Goal: Register for event/course

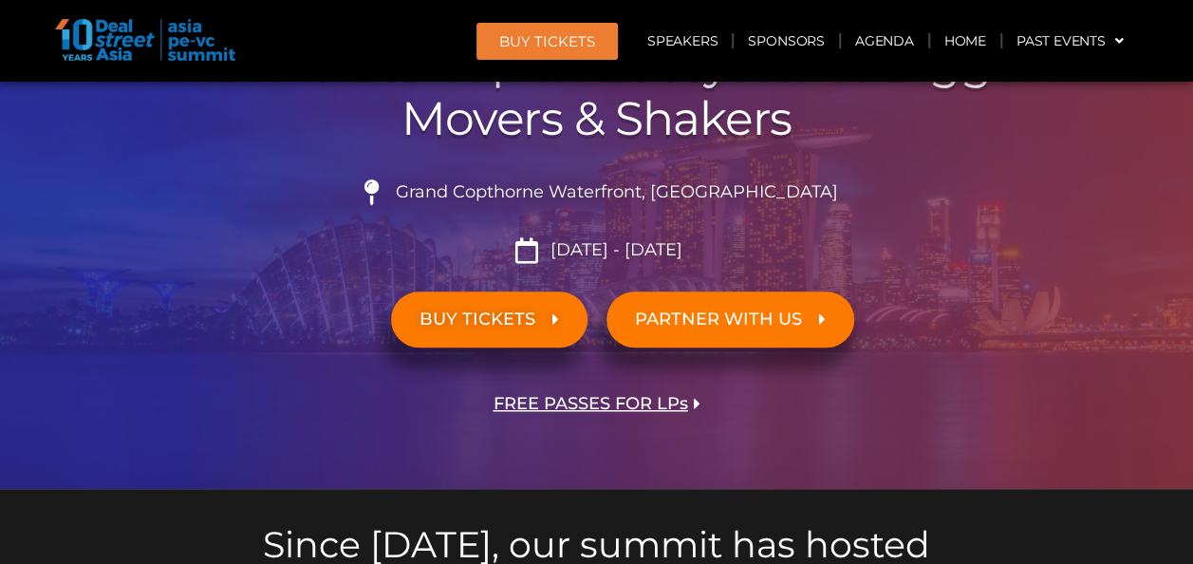
drag, startPoint x: 503, startPoint y: 306, endPoint x: 515, endPoint y: 308, distance: 12.7
click at [503, 306] on link "BUY TICKETS" at bounding box center [489, 319] width 196 height 56
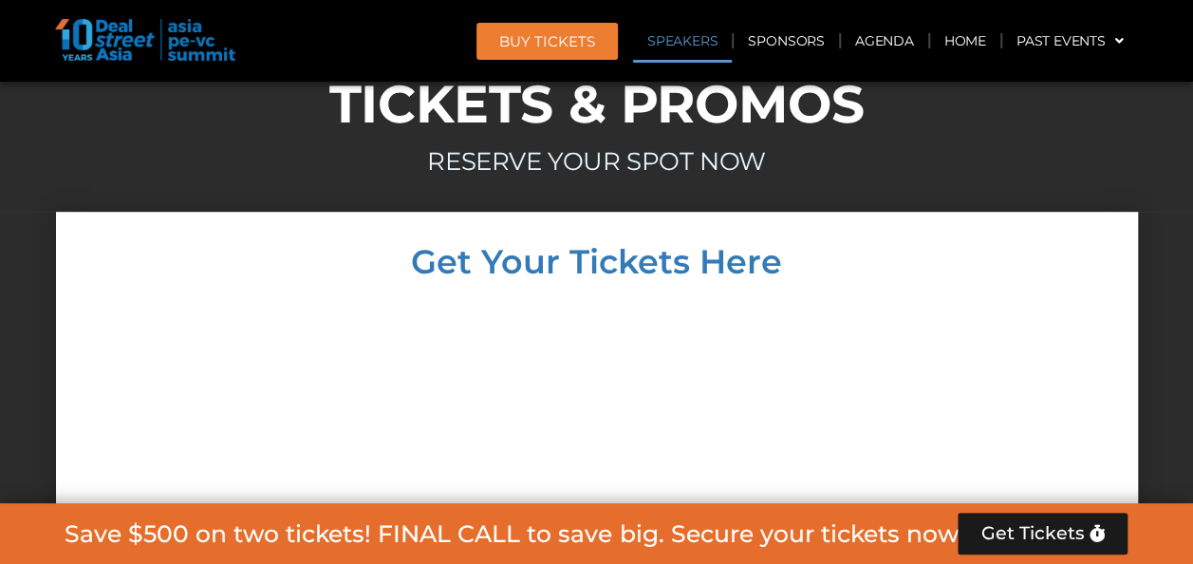
scroll to position [18405, 0]
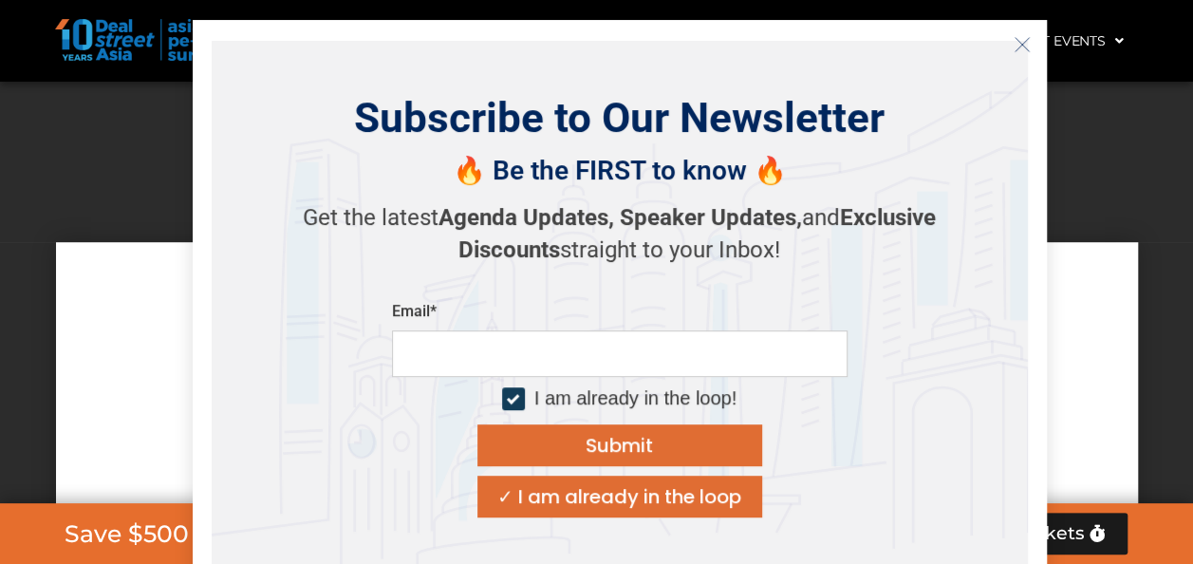
click at [1015, 45] on icon "Close" at bounding box center [1021, 44] width 17 height 17
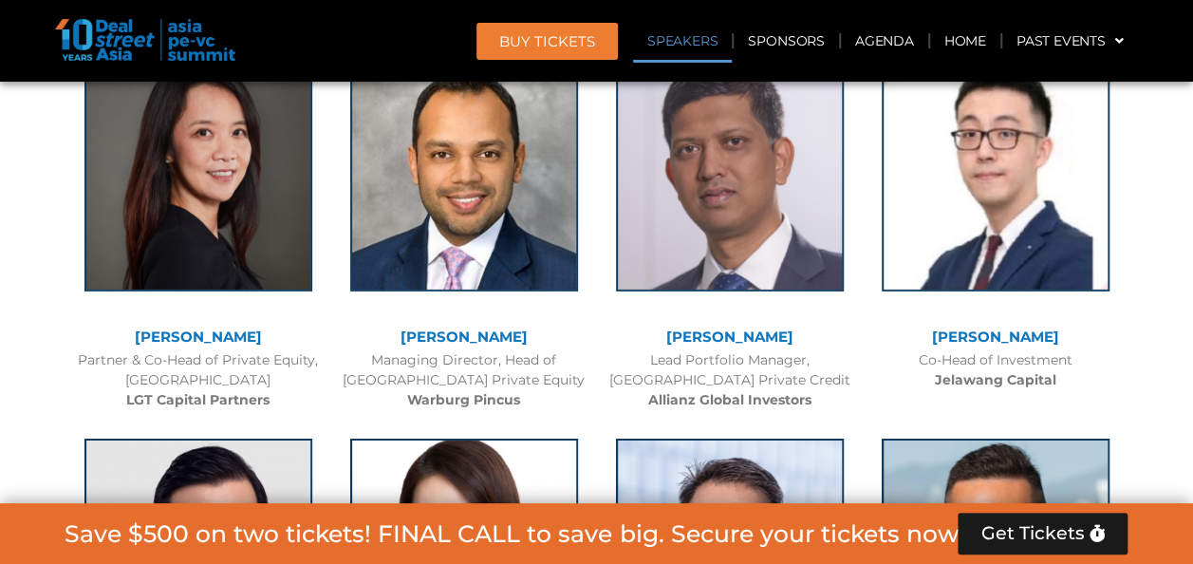
scroll to position [3033, 0]
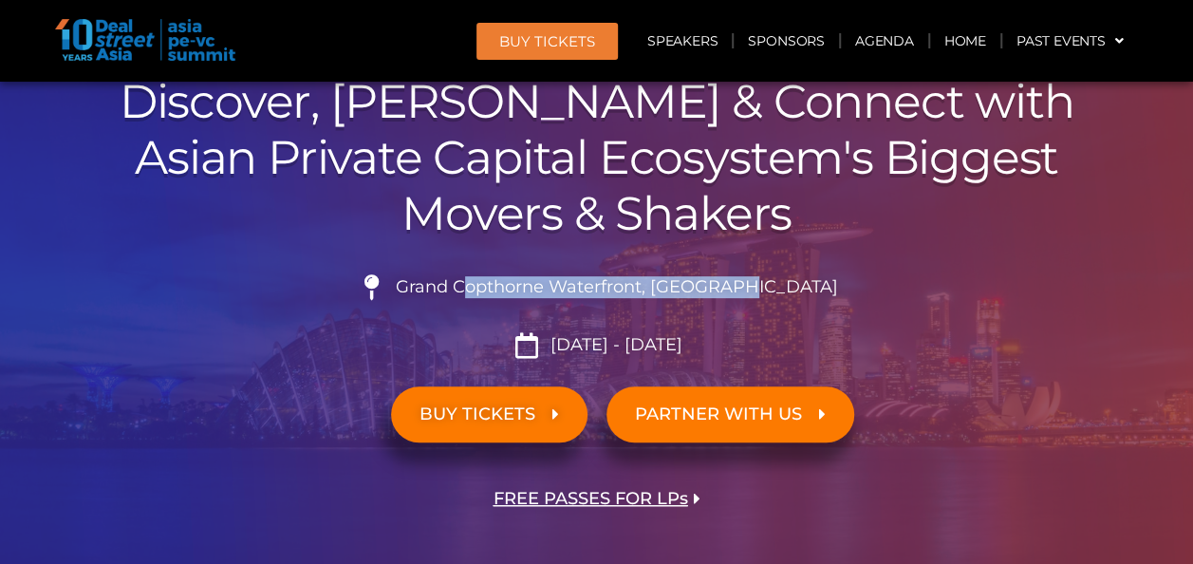
scroll to position [190, 0]
click at [446, 287] on span "Grand Copthorne Waterfront, [GEOGRAPHIC_DATA]​" at bounding box center [614, 287] width 447 height 21
